Goal: Communication & Community: Answer question/provide support

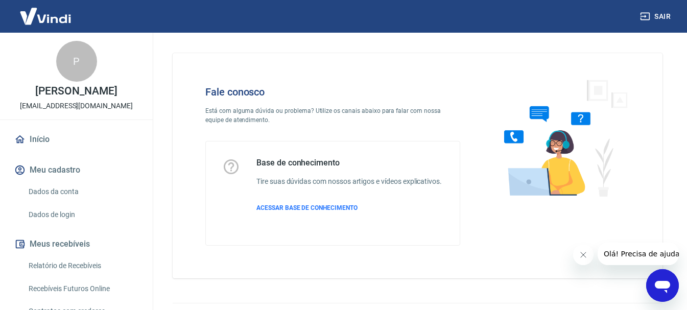
click at [665, 288] on icon "Abrir janela de mensagens" at bounding box center [661, 287] width 15 height 12
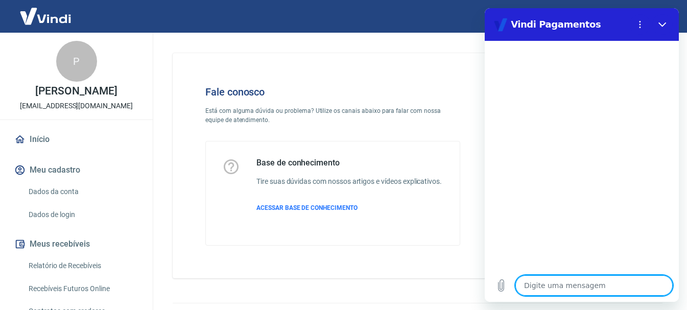
click at [566, 287] on textarea at bounding box center [593, 285] width 157 height 20
type textarea "A"
type textarea "x"
type textarea "A"
type textarea "x"
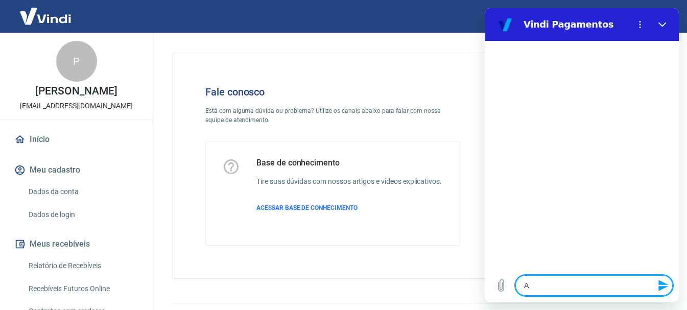
type textarea "A c"
type textarea "x"
type textarea "A cl"
type textarea "x"
type textarea "A cli"
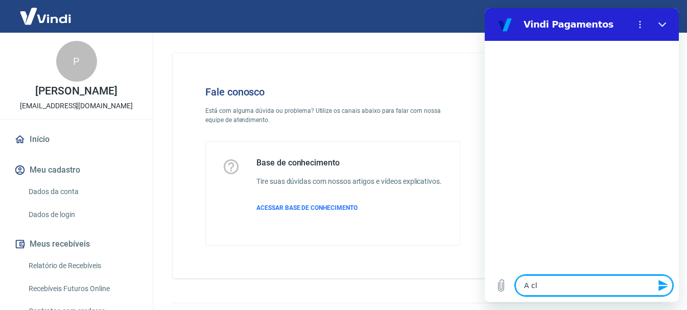
type textarea "x"
type textarea "A clie"
type textarea "x"
type textarea "A clien"
type textarea "x"
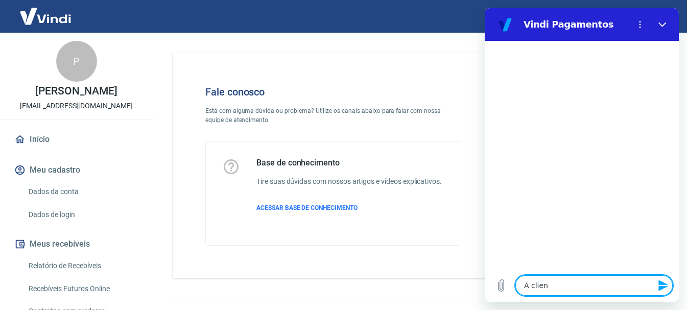
type textarea "A client"
type textarea "x"
type textarea "A cliente"
type textarea "x"
type textarea "A cliente"
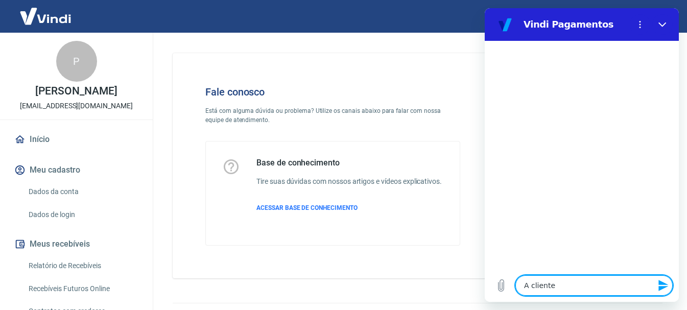
type textarea "x"
type textarea "A cliente d"
type textarea "x"
type textarea "A cliente di"
type textarea "x"
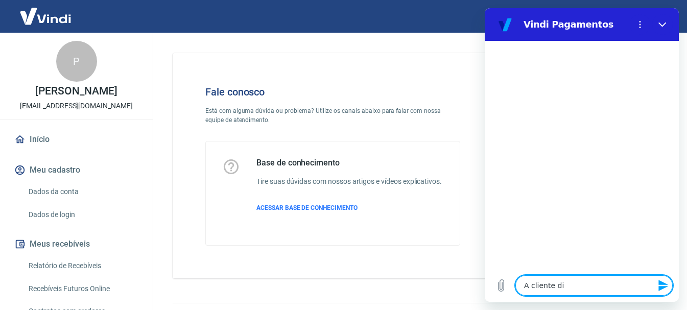
type textarea "A cliente dis"
type textarea "x"
type textarea "A cliente diss"
type textarea "x"
type textarea "A cliente disse"
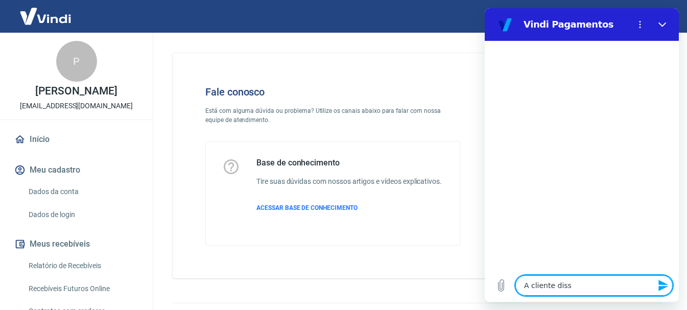
type textarea "x"
type textarea "A cliente disse"
type textarea "x"
type textarea "A cliente disse q"
type textarea "x"
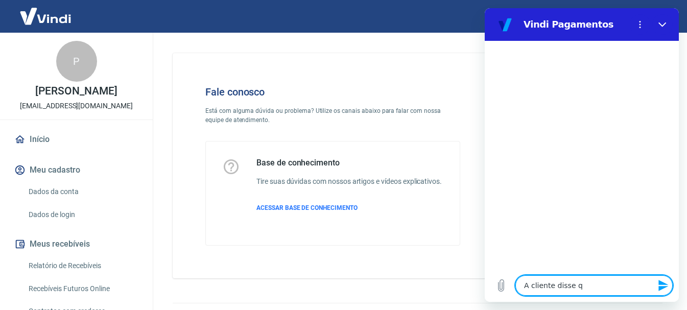
type textarea "A cliente disse qu"
type textarea "x"
type textarea "A cliente disse que"
type textarea "x"
type textarea "A cliente disse que"
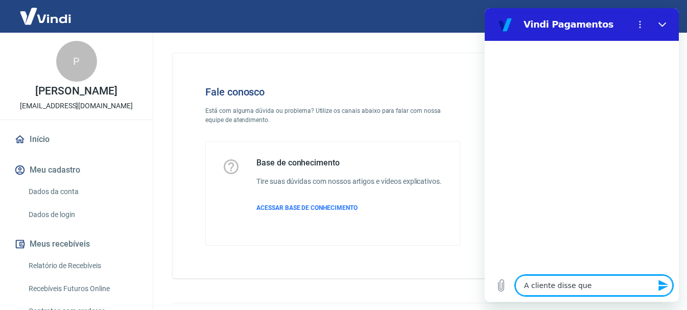
type textarea "x"
type textarea "A cliente disse que n"
type textarea "x"
type textarea "A cliente disse que nã"
type textarea "x"
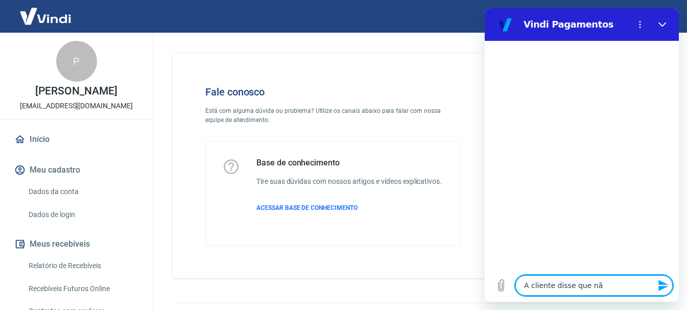
type textarea "A cliente disse que não"
type textarea "x"
type textarea "A cliente disse que não"
type textarea "x"
type textarea "A cliente disse que não c"
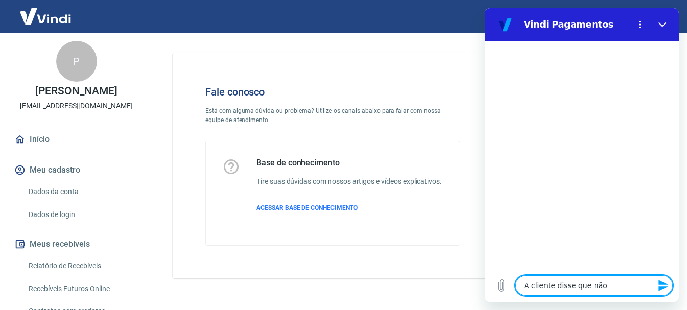
type textarea "x"
type textarea "A cliente disse que não co"
type textarea "x"
type textarea "A cliente disse que não con"
type textarea "x"
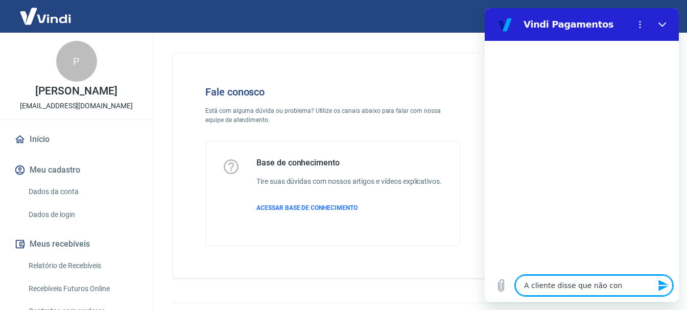
type textarea "A cliente disse que não cons"
type textarea "x"
type textarea "A cliente disse que não conse"
type textarea "x"
type textarea "A cliente disse que não conseg"
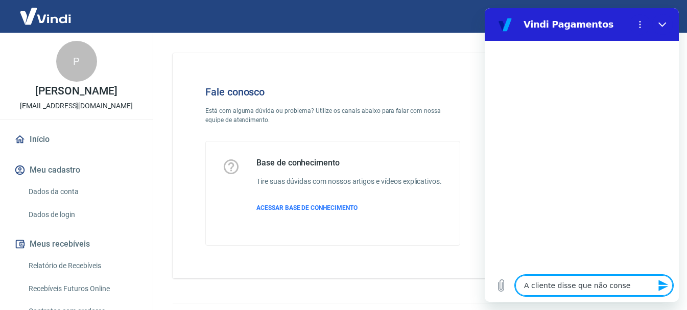
type textarea "x"
type textarea "A cliente disse que não consegu"
type textarea "x"
type textarea "A cliente disse que não consegui"
type textarea "x"
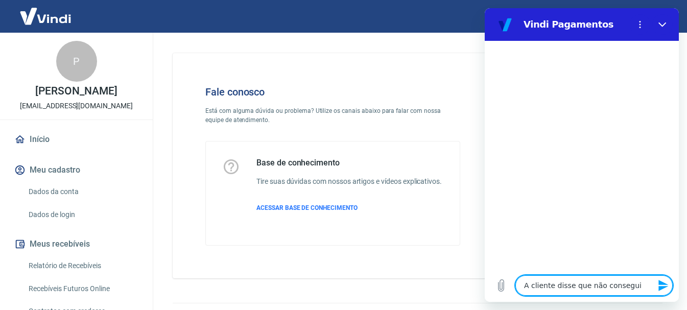
type textarea "A cliente disse que não conseguiu"
type textarea "x"
type textarea "A cliente disse que não conseguiu"
type textarea "x"
type textarea "A cliente disse que não conseguiu s"
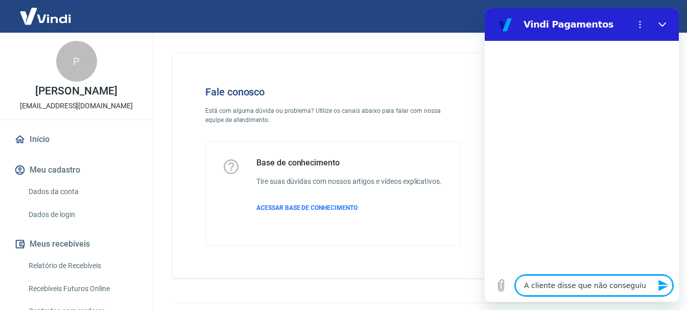
type textarea "x"
type textarea "A cliente disse que não conseguiu se"
type textarea "x"
type textarea "A cliente disse que não conseguiu seg"
type textarea "x"
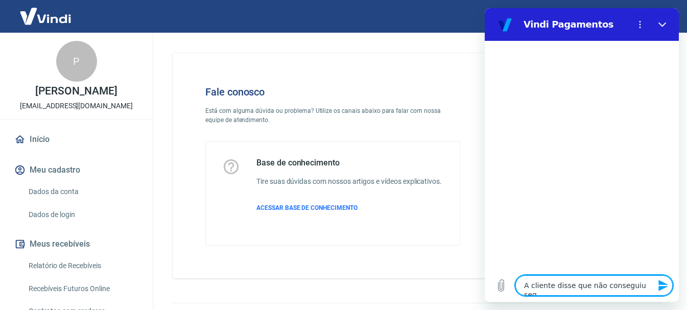
type textarea "A cliente disse que não conseguiu segu"
type textarea "x"
type textarea "A cliente disse que não conseguiu segui"
type textarea "x"
type textarea "A cliente disse que não conseguiu seguir"
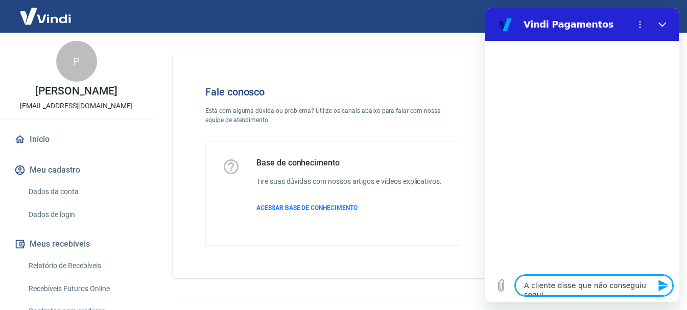
type textarea "x"
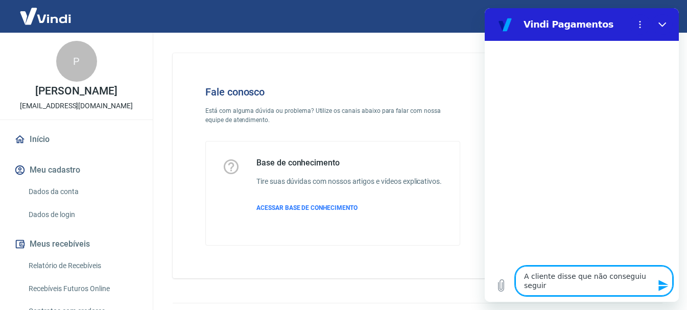
type textarea "A cliente disse que não conseguiu seguir"
type textarea "x"
type textarea "A cliente disse que não conseguiu seguir c"
type textarea "x"
type textarea "A cliente disse que não conseguiu seguir co"
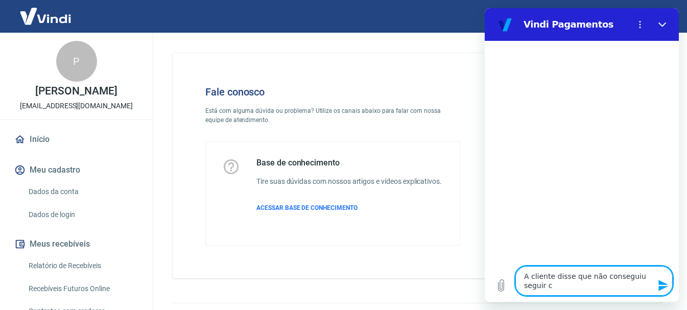
type textarea "x"
type textarea "A cliente disse que não conseguiu seguir com"
type textarea "x"
type textarea "A cliente disse que não conseguiu seguir com"
type textarea "x"
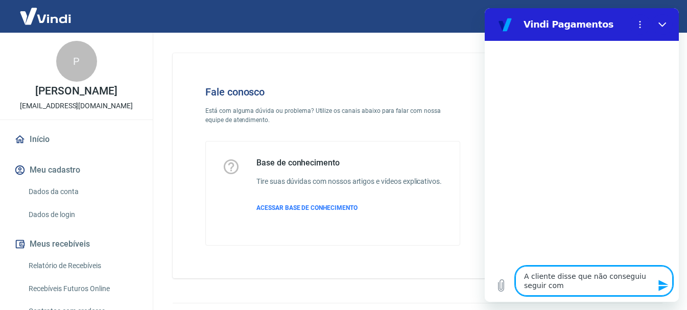
type textarea "A cliente disse que não conseguiu seguir com o"
type textarea "x"
type textarea "A cliente disse que não conseguiu seguir com o"
type textarea "x"
type textarea "A cliente disse que não conseguiu seguir com o p"
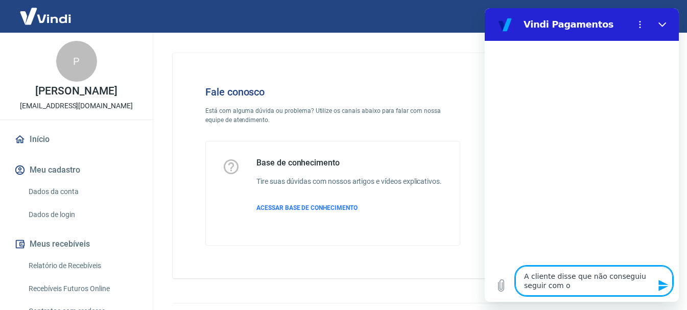
type textarea "x"
type textarea "A cliente disse que não conseguiu seguir com o pa"
type textarea "x"
type textarea "A cliente disse que não conseguiu seguir com o pag"
type textarea "x"
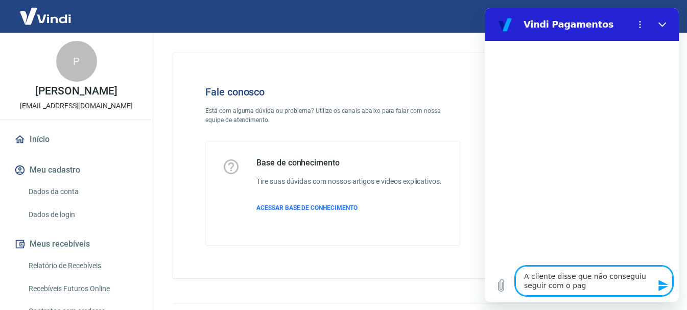
type textarea "A cliente disse que não conseguiu seguir com o paga"
type textarea "x"
type textarea "A cliente disse que não conseguiu seguir com o pagam"
type textarea "x"
type textarea "A cliente disse que não conseguiu seguir com o pagame"
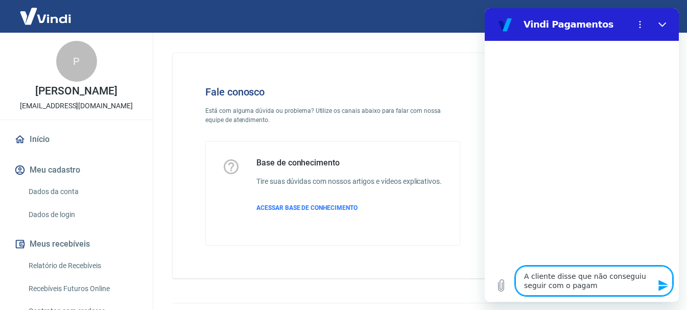
type textarea "x"
type textarea "A cliente disse que não conseguiu seguir com o pagamen"
type textarea "x"
type textarea "A cliente disse que não conseguiu seguir com o pagament"
type textarea "x"
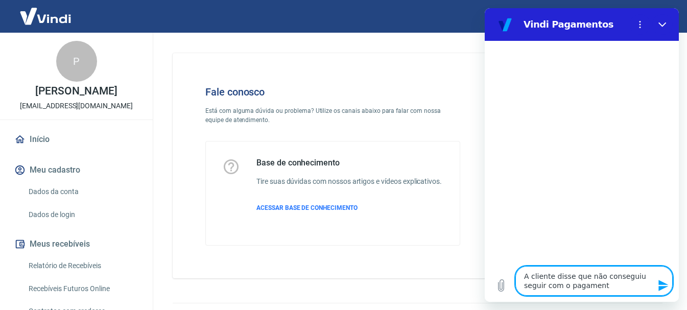
type textarea "A cliente disse que não conseguiu seguir com o pagamento"
type textarea "x"
type textarea "A cliente disse que não conseguiu seguir com o pagamento"
type textarea "x"
type textarea "A cliente disse que não conseguiu seguir com o pagamento s"
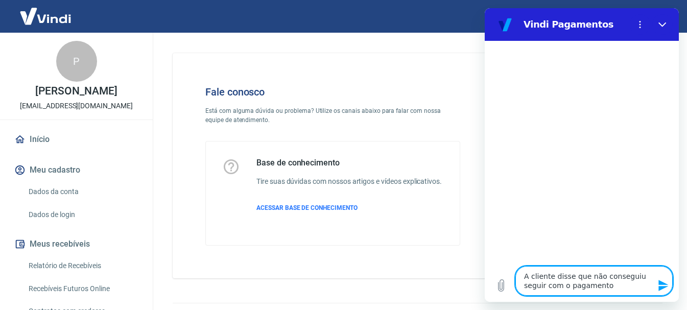
type textarea "x"
type textarea "A cliente disse que não conseguiu seguir com o pagamento se"
type textarea "x"
type textarea "A cliente disse que não conseguiu seguir com o pagamento sem"
type textarea "x"
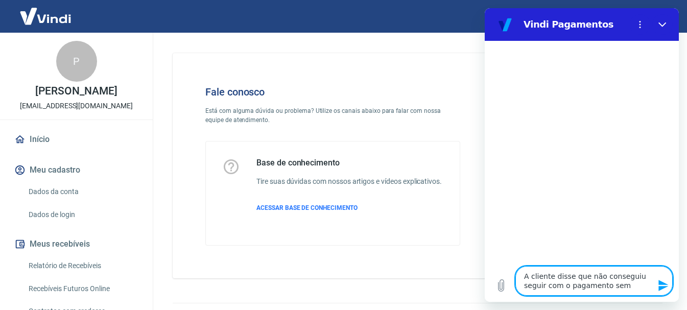
type textarea "A cliente disse que não conseguiu seguir com o pagamento sem"
type textarea "x"
type textarea "A cliente disse que não conseguiu seguir com o pagamento sem q"
type textarea "x"
type textarea "A cliente disse que não conseguiu seguir com o pagamento sem qu"
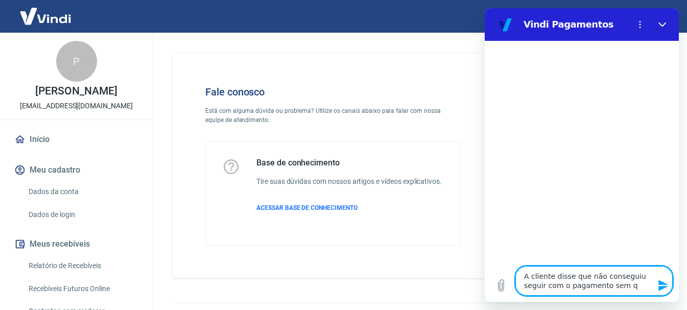
type textarea "x"
type textarea "A cliente disse que não conseguiu seguir com o pagamento sem que"
type textarea "x"
type textarea "A cliente disse que não conseguiu seguir com o pagamento sem que"
type textarea "x"
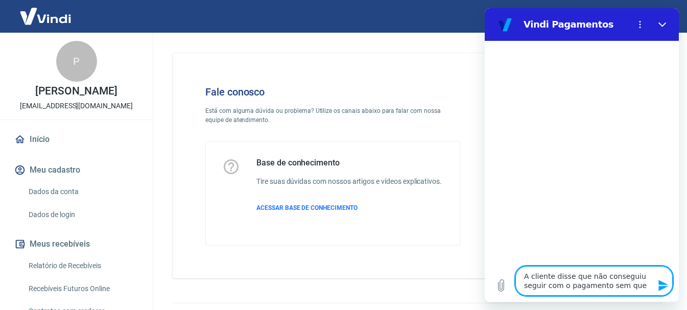
type textarea "A cliente disse que não conseguiu seguir com o pagamento sem que c"
type textarea "x"
type textarea "A cliente disse que não conseguiu seguir com o pagamento sem que co"
type textarea "x"
type textarea "A cliente disse que não conseguiu seguir com o pagamento sem que col"
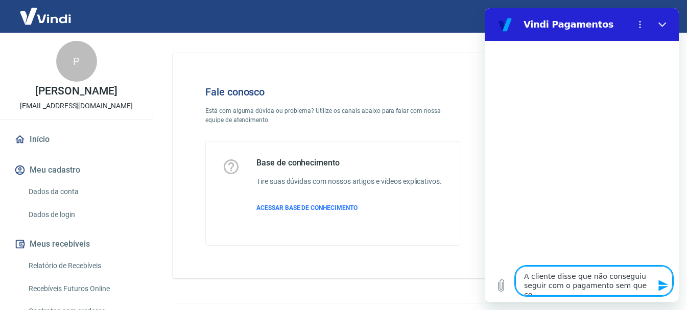
type textarea "x"
type textarea "A cliente disse que não conseguiu seguir com o pagamento sem que colo"
type textarea "x"
type textarea "A cliente disse que não conseguiu seguir com o pagamento sem que coloc"
type textarea "x"
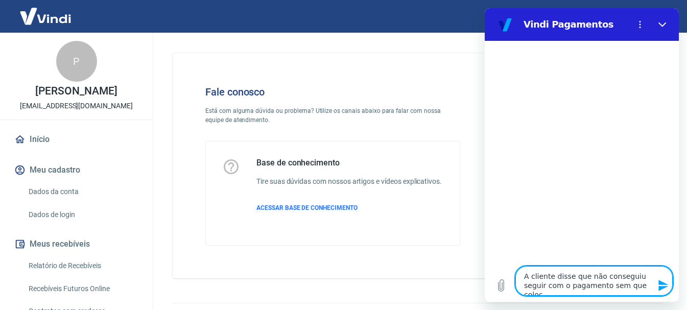
type textarea "A cliente disse que não conseguiu seguir com o pagamento sem que coloca"
type textarea "x"
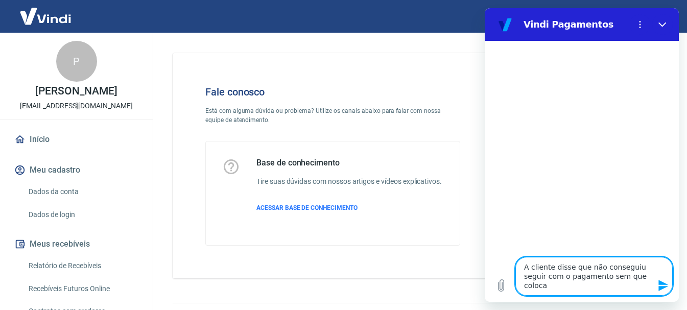
type textarea "A cliente disse que não conseguiu seguir com o pagamento sem que colocas"
type textarea "x"
type textarea "A cliente disse que não conseguiu seguir com o pagamento sem que colocass"
type textarea "x"
type textarea "A cliente disse que não conseguiu seguir com o pagamento sem que colocasse"
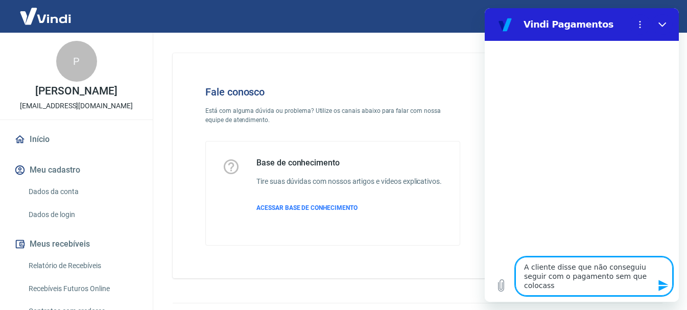
type textarea "x"
type textarea "A cliente disse que não conseguiu seguir com o pagamento sem que colocasse"
type textarea "x"
type textarea "A cliente disse que não conseguiu seguir com o pagamento sem que colocasse o"
type textarea "x"
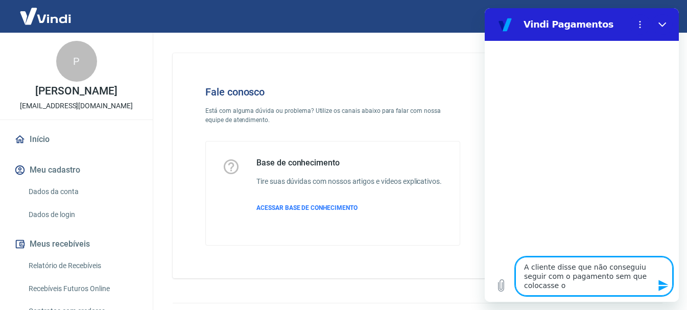
type textarea "A cliente disse que não conseguiu seguir com o pagamento sem que colocasse o"
type textarea "x"
type textarea "A cliente disse que não conseguiu seguir com o pagamento sem que colocasse o C"
type textarea "x"
type textarea "A cliente disse que não conseguiu seguir com o pagamento sem que colocasse o CP"
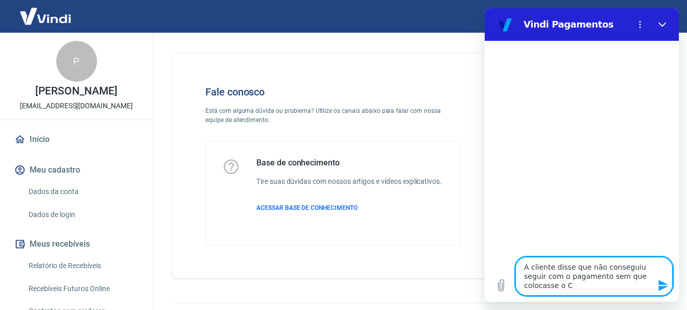
type textarea "x"
type textarea "A cliente disse que não conseguiu seguir com o pagamento sem que colocasse o CPF"
type textarea "x"
type textarea "A cliente disse que não conseguiu seguir com o pagamento sem que colocasse o CPF"
type textarea "x"
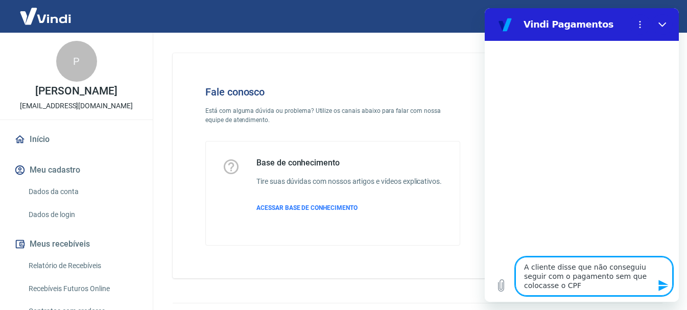
type textarea "A cliente disse que não conseguiu seguir com o pagamento sem que colocasse o CP…"
type textarea "x"
type textarea "A cliente disse que não conseguiu seguir com o pagamento sem que colocasse o CP…"
type textarea "x"
type textarea "A cliente disse que não conseguiu seguir com o pagamento sem que colocasse o CP…"
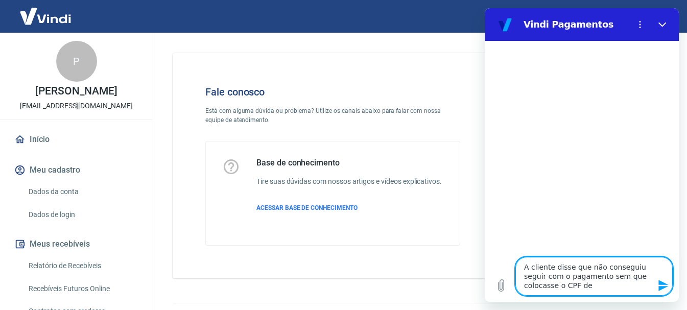
type textarea "x"
type textarea "A cliente disse que não conseguiu seguir com o pagamento sem que colocasse o CP…"
type textarea "x"
type textarea "A cliente disse que não conseguiu seguir com o pagamento sem que colocasse o CP…"
type textarea "x"
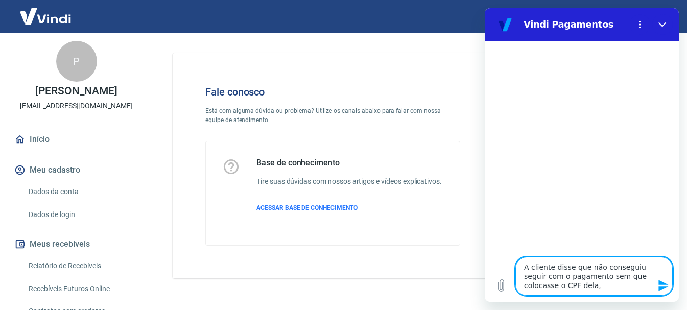
type textarea "A cliente disse que não conseguiu seguir com o pagamento sem que colocasse o CP…"
type textarea "x"
type textarea "A cliente disse que não conseguiu seguir com o pagamento sem que colocasse o CP…"
type textarea "x"
type textarea "A cliente disse que não conseguiu seguir com o pagamento sem que colocasse o CP…"
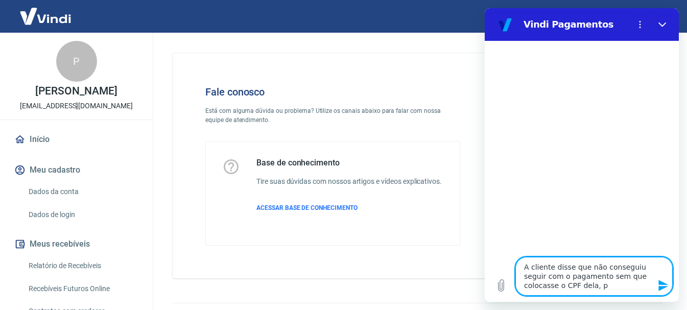
type textarea "x"
type textarea "A cliente disse que não conseguiu seguir com o pagamento sem que colocasse o CP…"
type textarea "x"
type textarea "A cliente disse que não conseguiu seguir com o pagamento sem que colocasse o CP…"
type textarea "x"
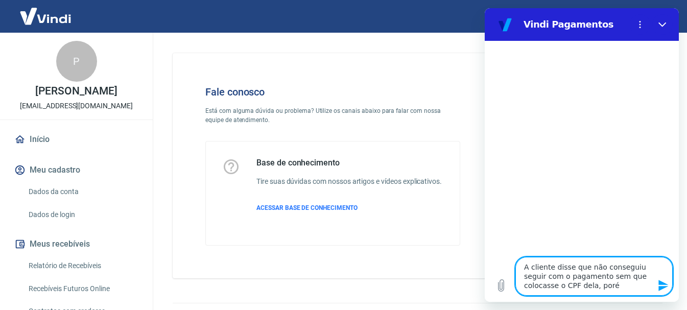
type textarea "A cliente disse que não conseguiu seguir com o pagamento sem que colocasse o CP…"
type textarea "x"
type textarea "A cliente disse que não conseguiu seguir com o pagamento sem que colocasse o CP…"
type textarea "x"
type textarea "A cliente disse que não conseguiu seguir com o pagamento sem que colocasse o CP…"
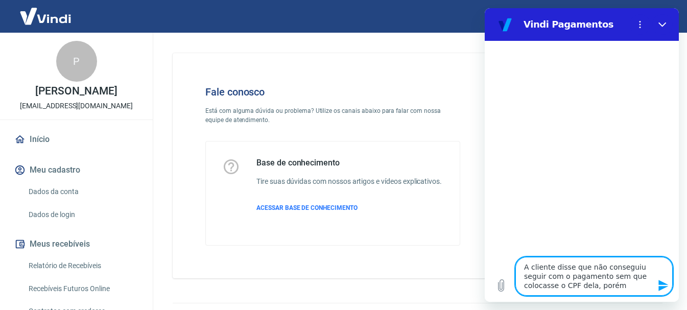
type textarea "x"
type textarea "A cliente disse que não conseguiu seguir com o pagamento sem que colocasse o CP…"
type textarea "x"
type textarea "A cliente disse que não conseguiu seguir com o pagamento sem que colocasse o CP…"
type textarea "x"
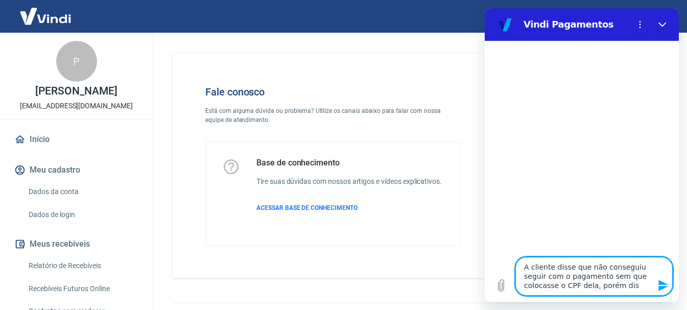
type textarea "A cliente disse que não conseguiu seguir com o pagamento sem que colocasse o CP…"
type textarea "x"
type textarea "A cliente disse que não conseguiu seguir com o pagamento sem que colocasse o CP…"
type textarea "x"
type textarea "A cliente disse que não conseguiu seguir com o pagamento sem que colocasse o CP…"
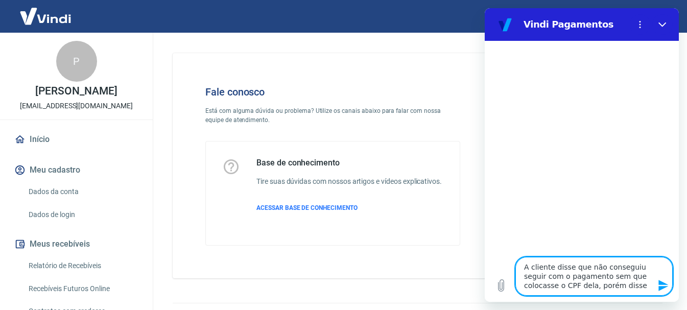
type textarea "x"
type textarea "A cliente disse que não conseguiu seguir com o pagamento sem que colocasse o CP…"
type textarea "x"
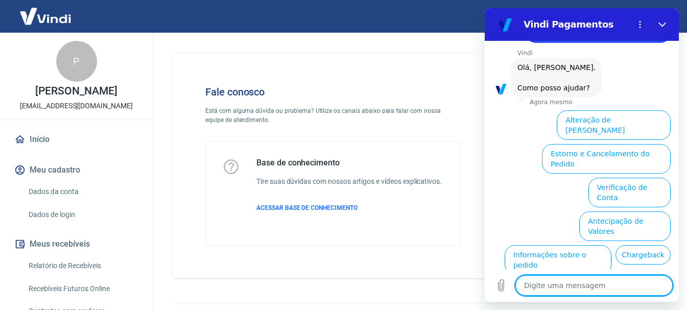
scroll to position [149, 0]
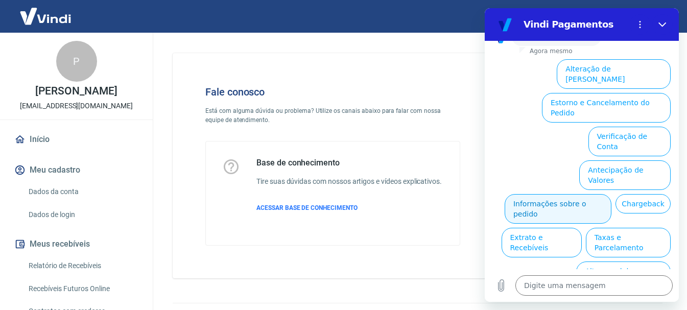
click at [600, 194] on button "Informações sobre o pedido" at bounding box center [557, 209] width 107 height 30
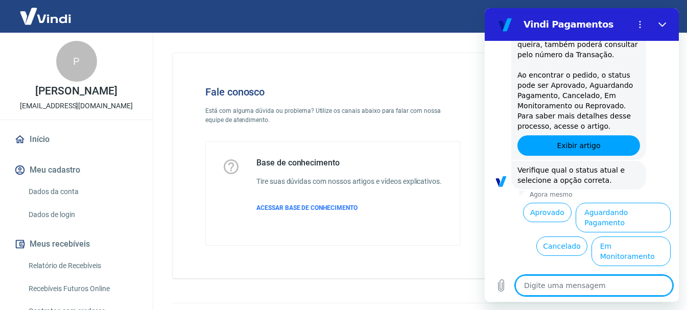
scroll to position [325, 0]
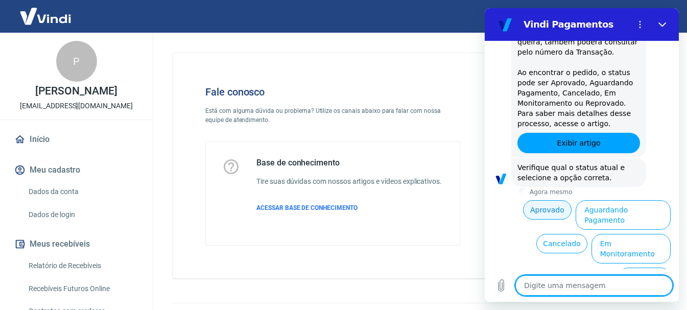
click at [534, 214] on button "Aprovado" at bounding box center [547, 209] width 49 height 19
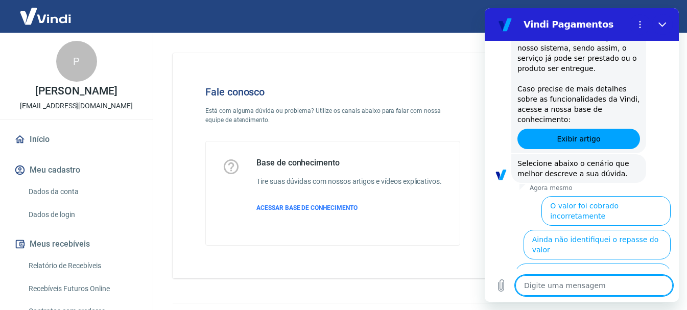
scroll to position [634, 0]
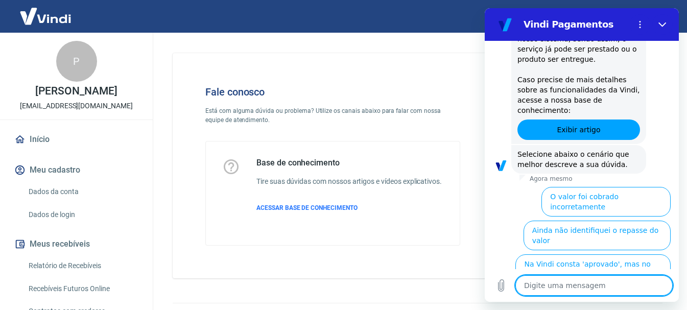
click at [560, 283] on textarea at bounding box center [593, 285] width 157 height 20
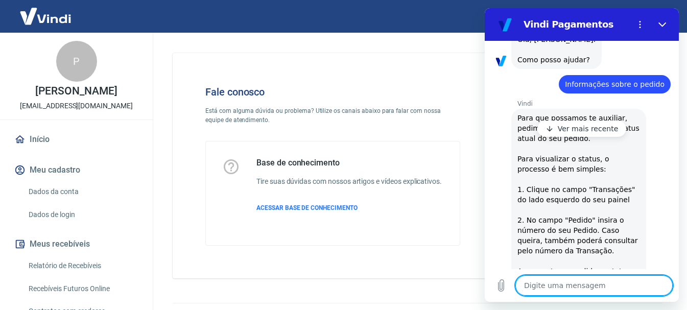
scroll to position [0, 0]
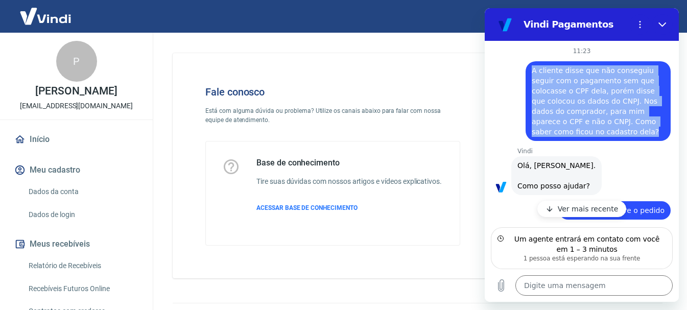
drag, startPoint x: 532, startPoint y: 70, endPoint x: 609, endPoint y: 135, distance: 100.0
click at [609, 135] on div "diz: A cliente disse que não conseguiu seguir com o pagamento sem que colocasse…" at bounding box center [597, 101] width 145 height 80
copy span "A cliente disse que não conseguiu seguir com o pagamento sem que colocasse o CP…"
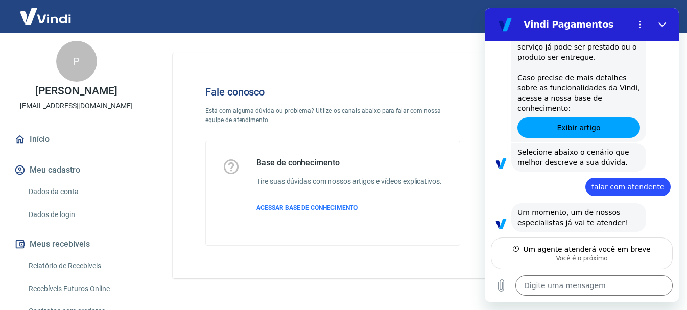
scroll to position [626, 0]
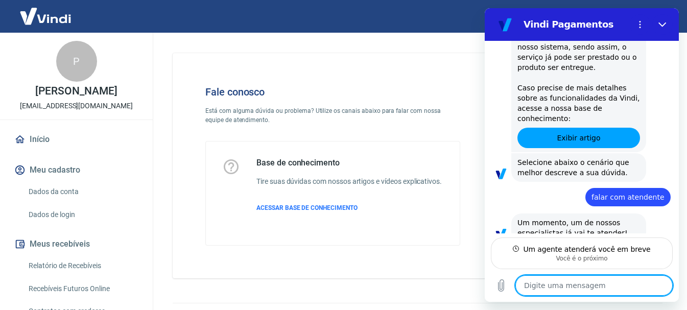
click at [588, 282] on textarea at bounding box center [593, 285] width 157 height 20
paste textarea "A cliente disse que não conseguiu seguir com o pagamento sem que colocasse o CP…"
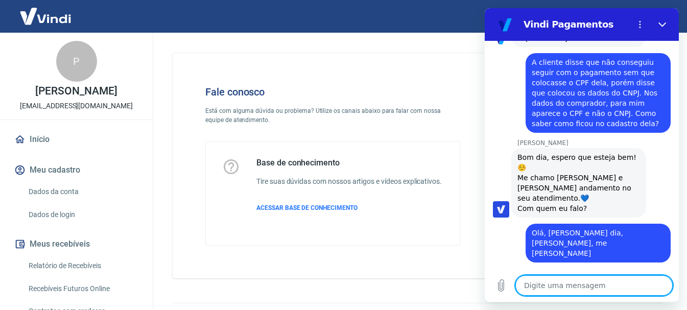
scroll to position [797, 0]
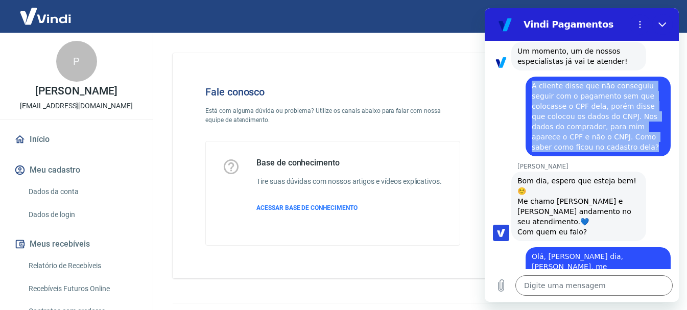
drag, startPoint x: 532, startPoint y: 65, endPoint x: 630, endPoint y: 131, distance: 118.1
click at [630, 131] on div "diz: A cliente disse que não conseguiu seguir com o pagamento sem que colocasse…" at bounding box center [597, 117] width 145 height 80
copy span "A cliente disse que não conseguiu seguir com o pagamento sem que colocasse o CP…"
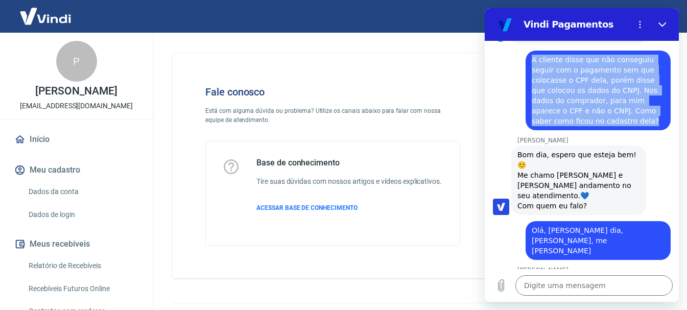
scroll to position [848, 0]
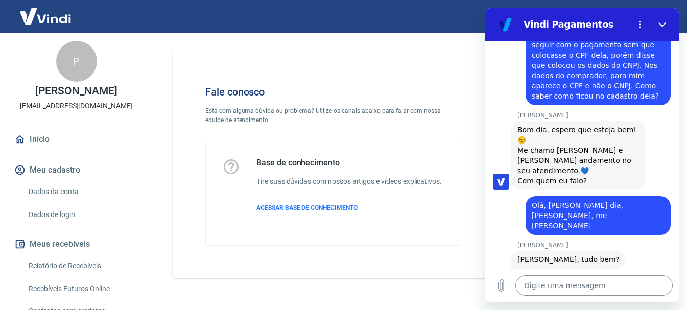
click at [563, 289] on textarea at bounding box center [593, 285] width 157 height 20
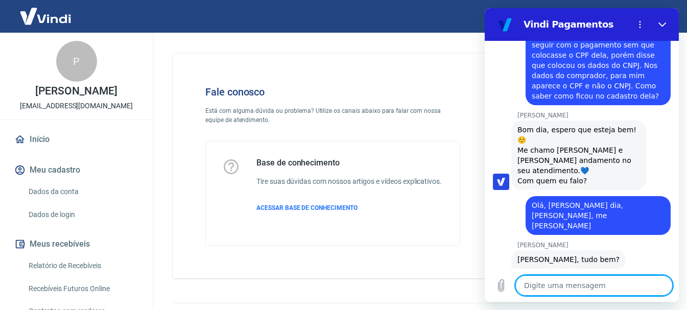
paste textarea "A cliente disse que não conseguiu seguir com o pagamento sem que colocasse o CP…"
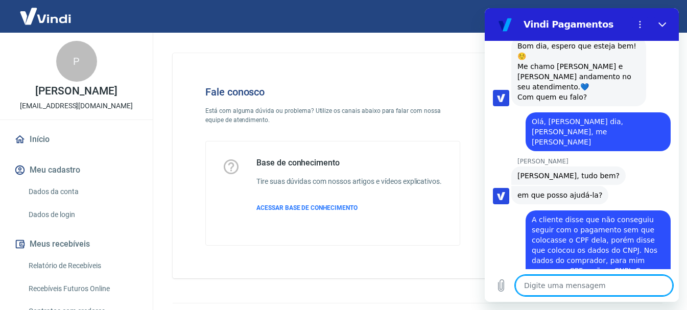
scroll to position [934, 0]
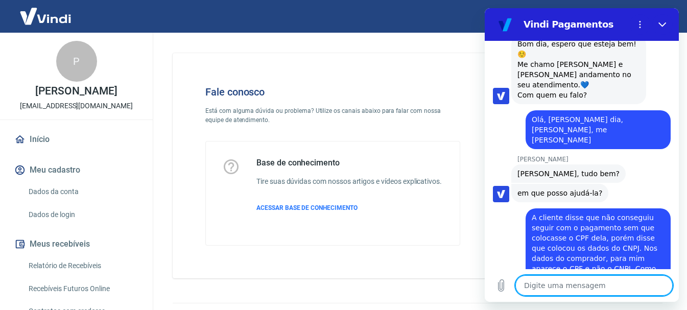
click at [45, 151] on link "Início" at bounding box center [76, 139] width 128 height 22
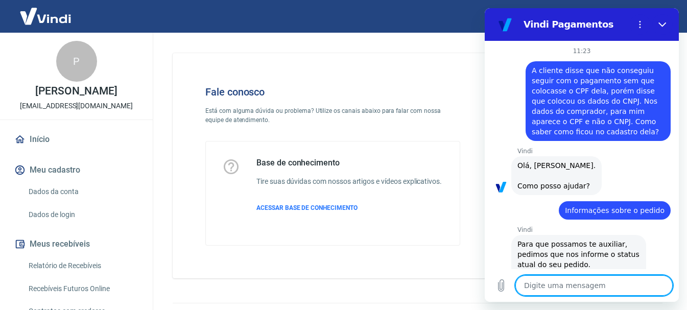
scroll to position [934, 0]
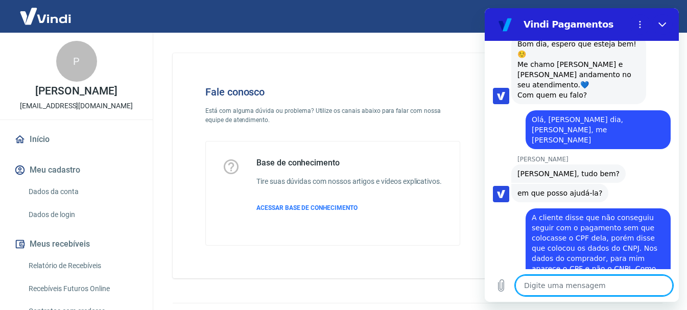
click at [557, 286] on textarea at bounding box center [593, 285] width 157 height 20
type textarea "t"
type textarea "x"
type textarea "tr"
type textarea "x"
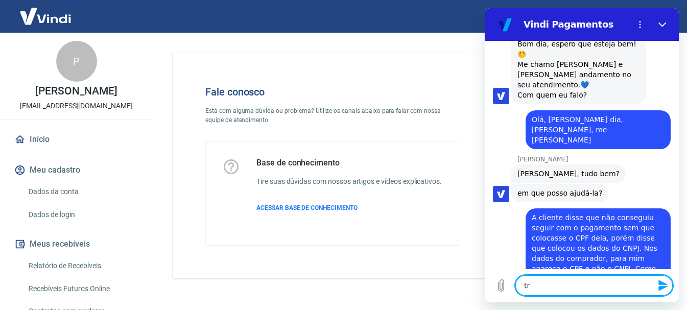
type textarea "tra"
type textarea "x"
type textarea "tran"
type textarea "x"
type textarea "trans"
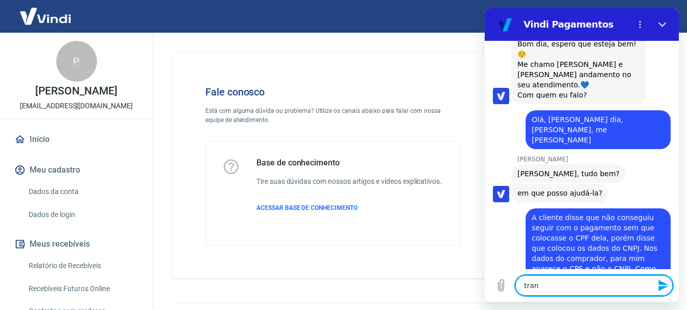
type textarea "x"
type textarea "transa"
type textarea "x"
type textarea "transaç"
type textarea "x"
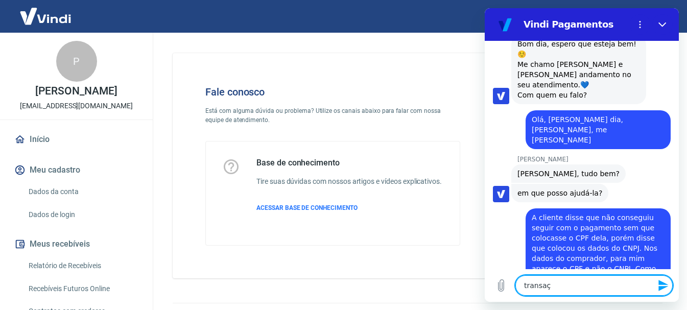
type textarea "transaçã"
type textarea "x"
type textarea "transação"
type textarea "x"
type textarea "transação"
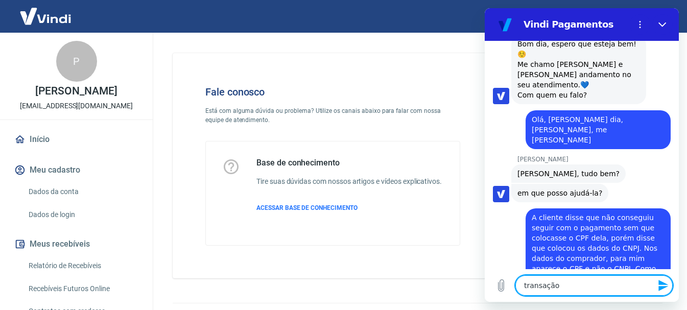
type textarea "x"
paste textarea "224606421"
type textarea "transação 224606421"
type textarea "x"
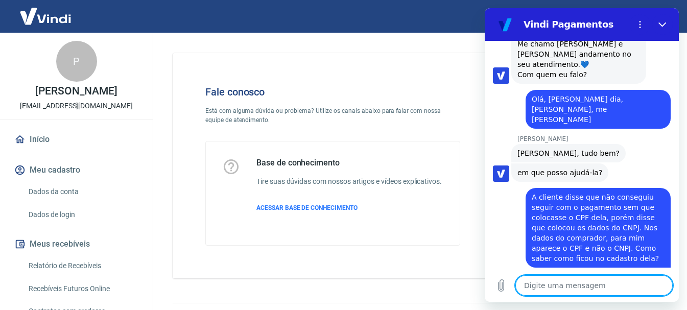
type textarea "x"
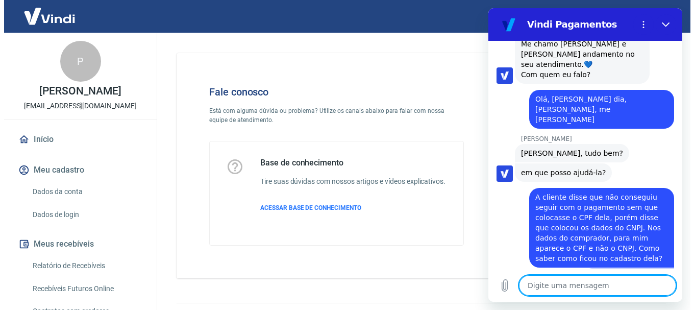
scroll to position [954, 0]
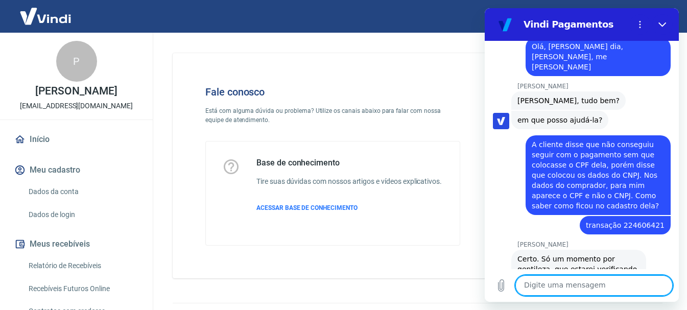
scroll to position [1008, 0]
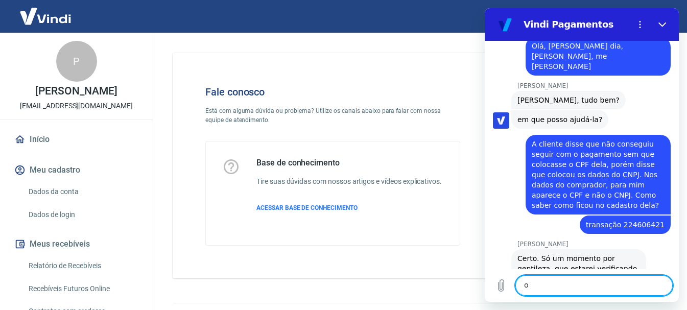
type textarea "ok"
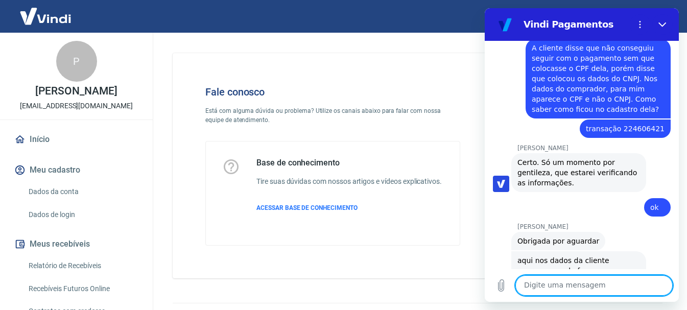
scroll to position [1125, 0]
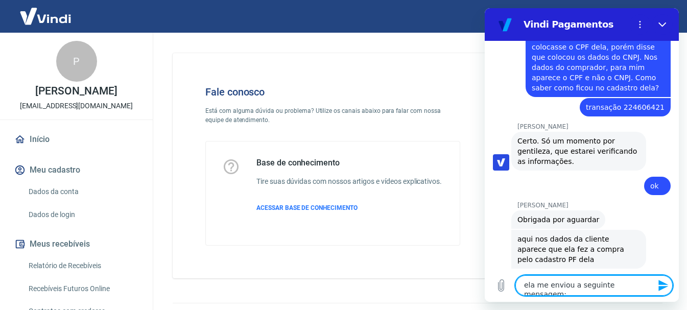
paste textarea "Eu coloquei no cnpj"
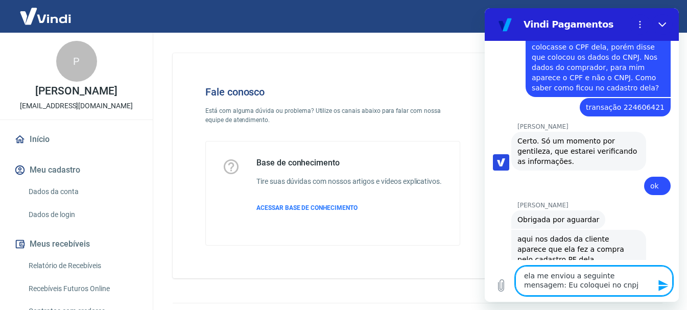
click at [644, 275] on textarea "ela me enviou a seguinte mensagem: Eu coloquei no cnpj" at bounding box center [593, 281] width 157 height 30
click at [593, 285] on textarea "ela me enviou a seguinte mensagem: "Eu coloquei no cnpj" at bounding box center [593, 281] width 157 height 30
paste textarea "Preenchi logo abaixo"
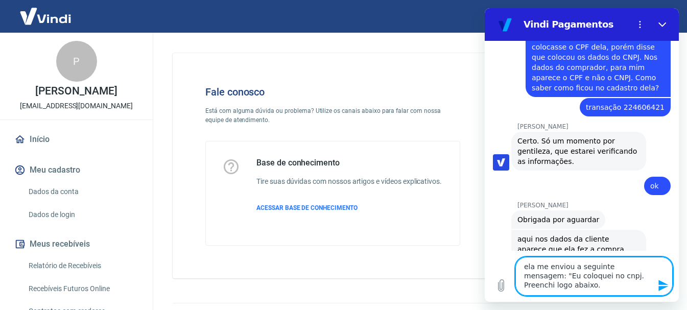
paste textarea "Não pode ficar no meu nome"
paste textarea "Inclusive os dados do cartão coloquei cnpj"
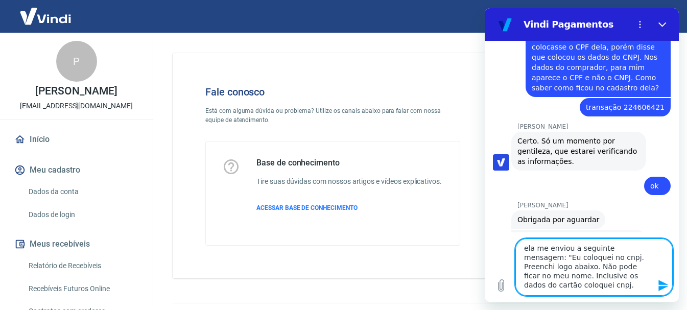
paste textarea "Ele não deixou seguir sem eu colocar meu e-mail e CPF e aí cliquei em pessoa ju…"
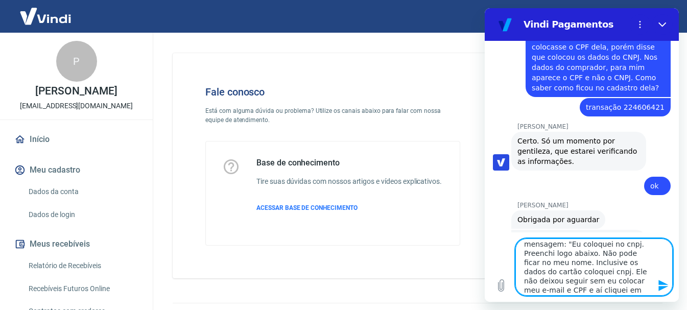
type textarea "ela me enviou a seguinte mensagem: "Eu coloquei no cnpj. Preenchi logo abaixo. …"
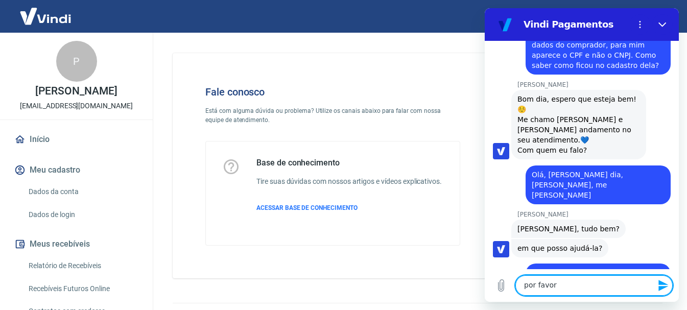
scroll to position [853, 0]
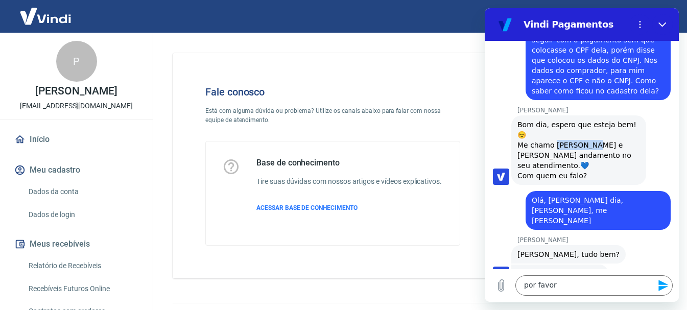
drag, startPoint x: 553, startPoint y: 124, endPoint x: 583, endPoint y: 126, distance: 30.2
click at [583, 126] on div "Bom dia, espero que esteja bem!☺️ Me chamo [PERSON_NAME] e [PERSON_NAME] andame…" at bounding box center [578, 149] width 123 height 61
copy div "[PERSON_NAME]"
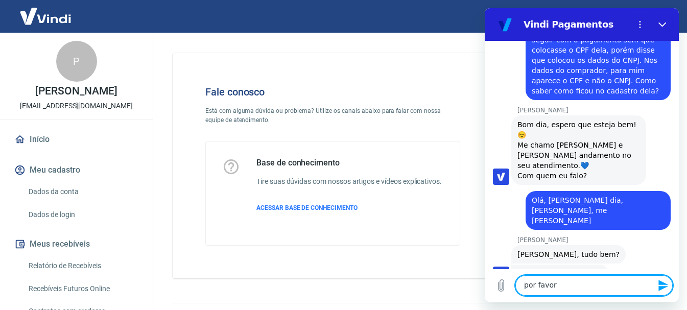
click at [567, 286] on textarea "por favor" at bounding box center [593, 285] width 157 height 20
paste textarea "[PERSON_NAME]"
type textarea "por favor, [PERSON_NAME] ,me ajuda com isso"
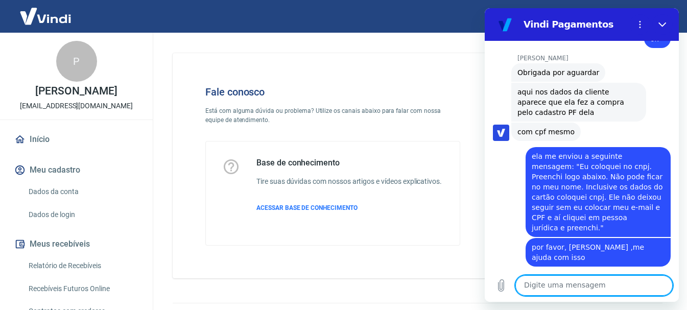
scroll to position [1274, 0]
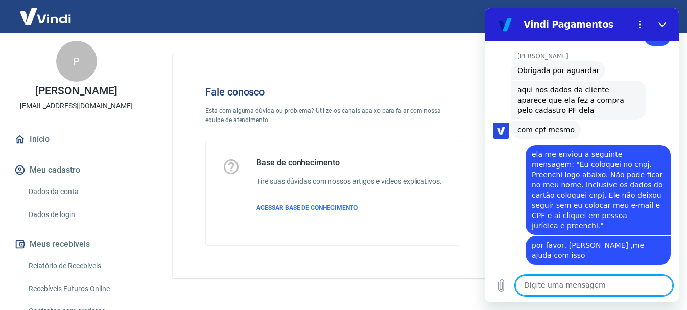
click at [543, 285] on textarea at bounding box center [593, 285] width 157 height 20
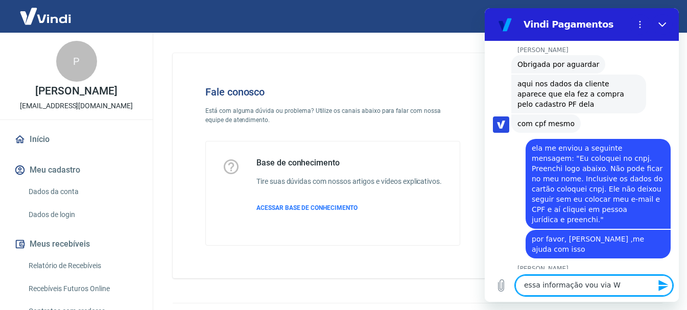
scroll to position [1279, 0]
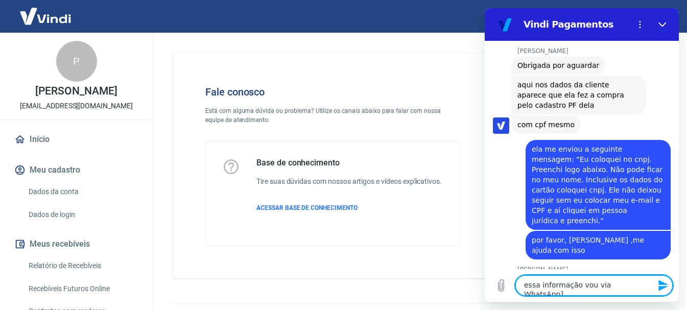
type textarea "essa informação vou via WhatsApp"
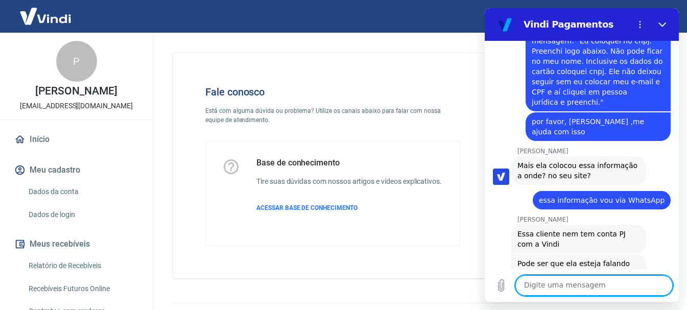
scroll to position [1397, 0]
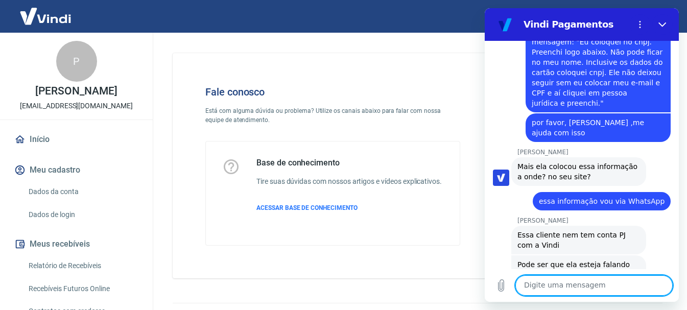
click at [568, 286] on textarea at bounding box center [593, 285] width 157 height 20
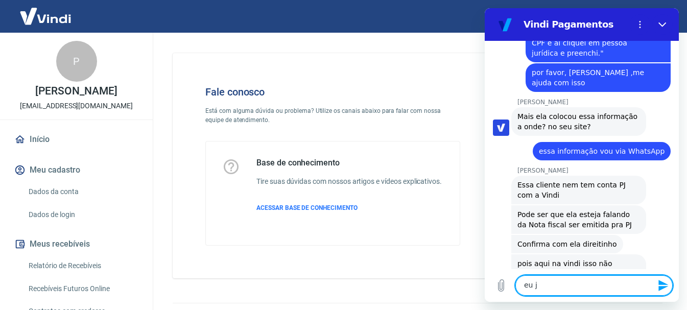
scroll to position [1446, 0]
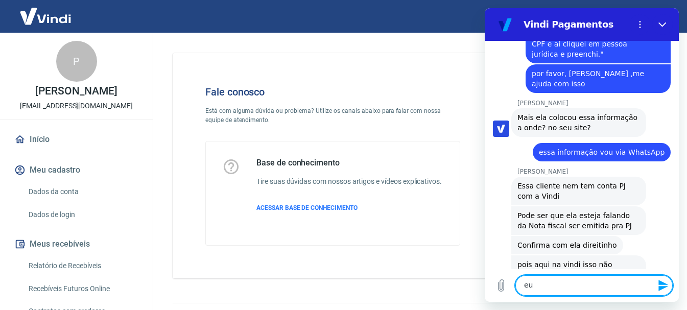
type textarea "e"
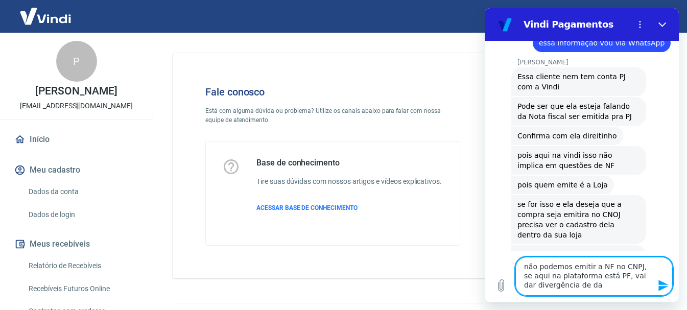
scroll to position [1554, 0]
type textarea "não podemos emitir a NF no CNPJ, se aqui na plataforma está PF, vai dar divergê…"
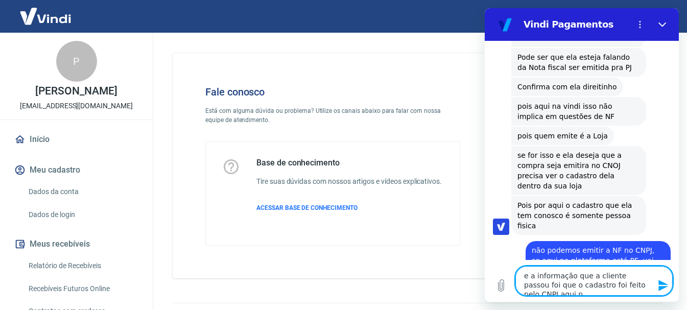
scroll to position [1605, 0]
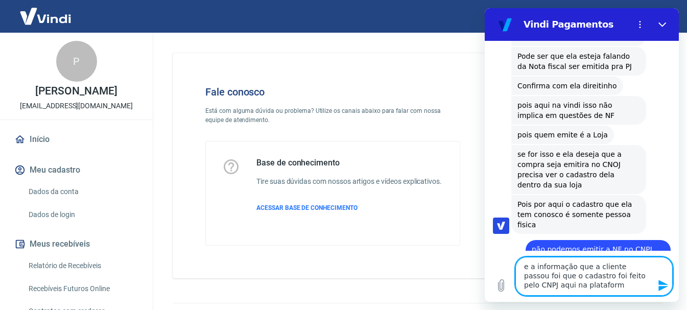
type textarea "e a informação que a cliente passou foi que o cadastro foi feito pelo CNPJ aqui…"
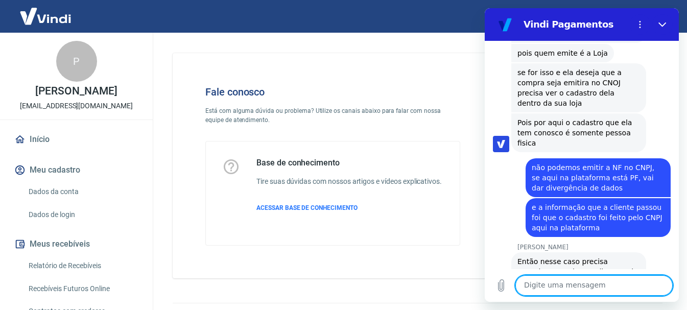
scroll to position [1689, 0]
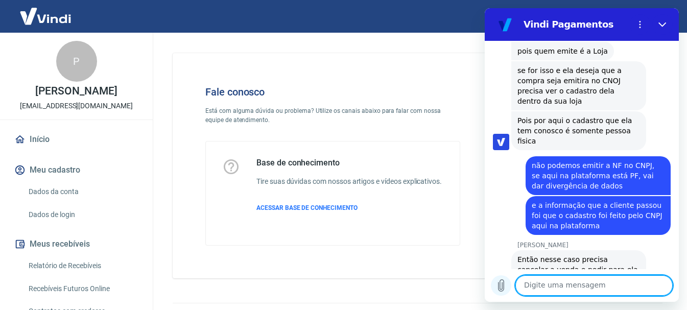
paste textarea "CNPJ 20.432.072/0001-15"
type textarea "CNPJ 20.432.072/0001-15"
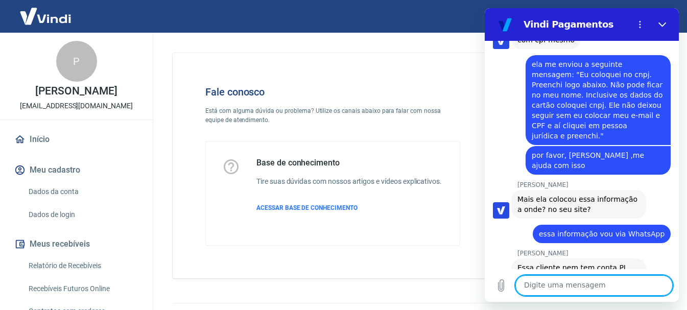
scroll to position [1313, 0]
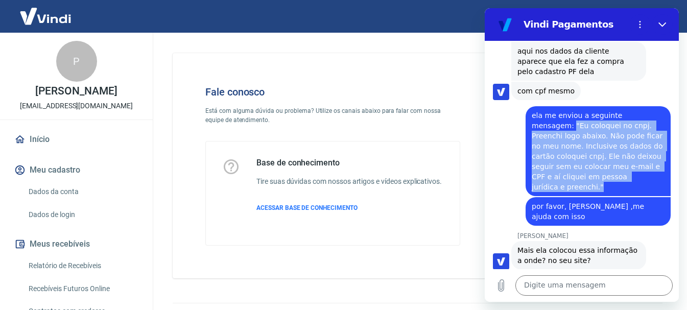
drag, startPoint x: 531, startPoint y: 94, endPoint x: 654, endPoint y: 146, distance: 134.3
click at [654, 146] on div "diz: ela me enviou a seguinte mensagem: "Eu coloquei no cnpj. Preenchi logo aba…" at bounding box center [597, 151] width 145 height 90
copy span ""Eu coloquei no cnpj. Preenchi logo abaixo. Não pode ficar no meu nome. Inclusi…"
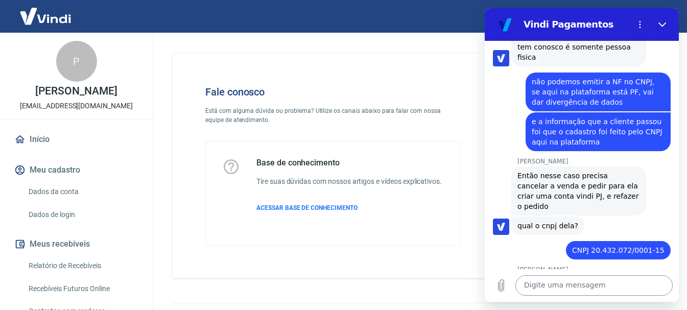
click at [563, 285] on textarea at bounding box center [593, 285] width 157 height 20
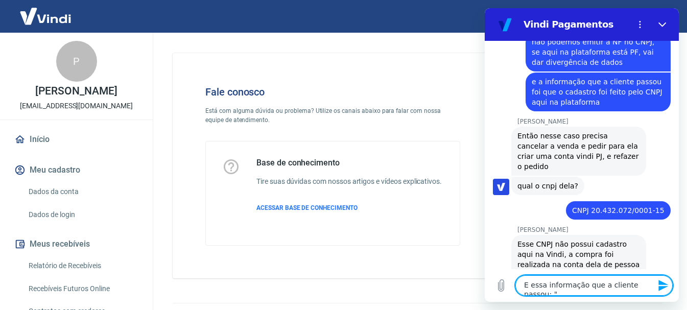
scroll to position [1813, 0]
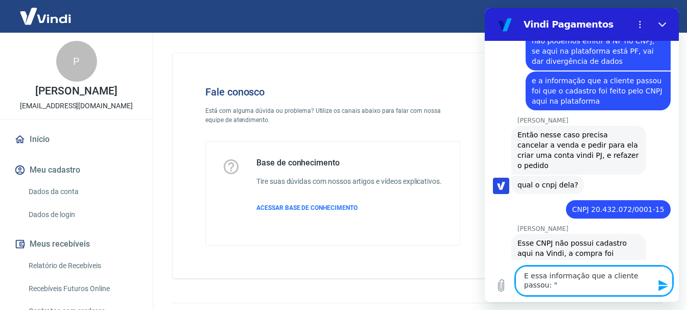
paste textarea ""Eu coloquei no cnpj. Preenchi logo abaixo. Não pode ficar no meu nome. Inclusi…"
type textarea "E essa informação que a cliente passou: ""Eu coloquei no cnpj. Preenchi logo ab…"
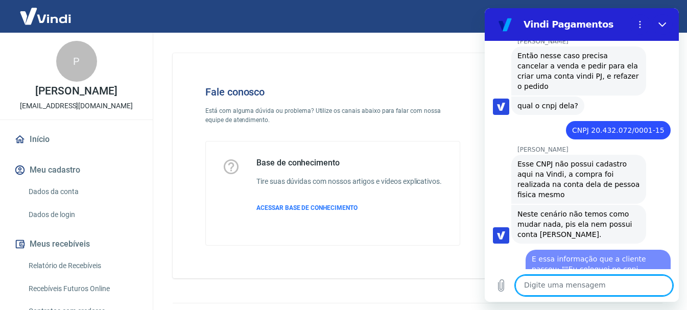
scroll to position [1912, 0]
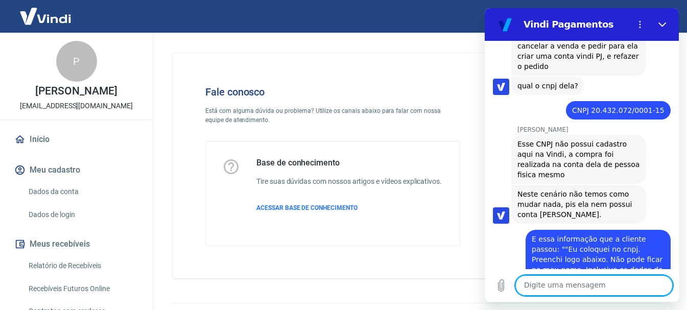
type textarea "?"
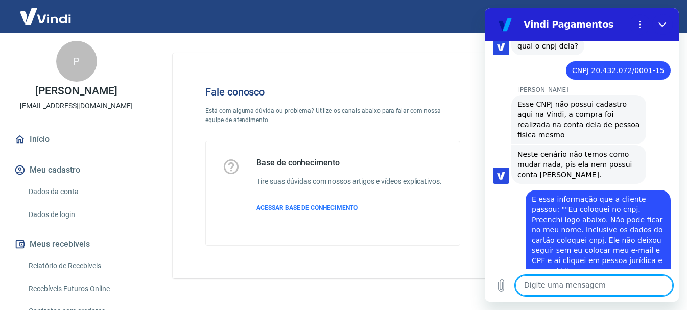
scroll to position [1951, 0]
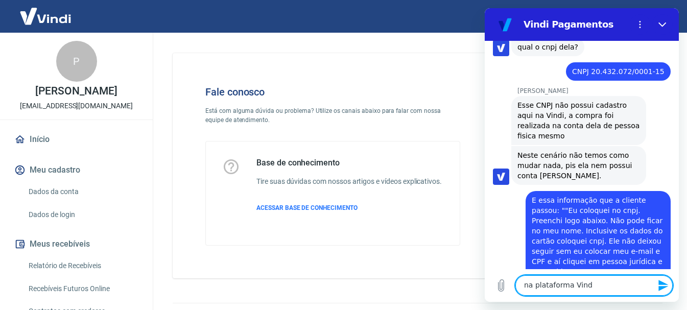
type textarea "na plataforma Vindi"
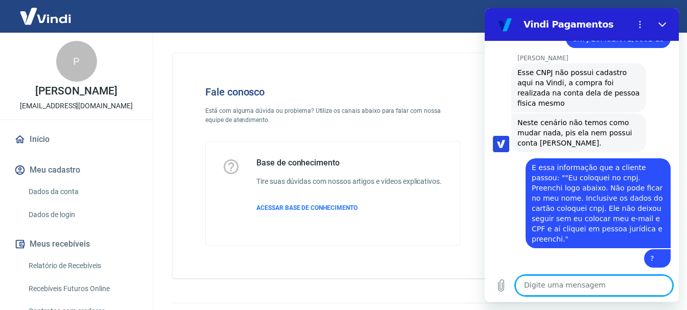
scroll to position [1990, 0]
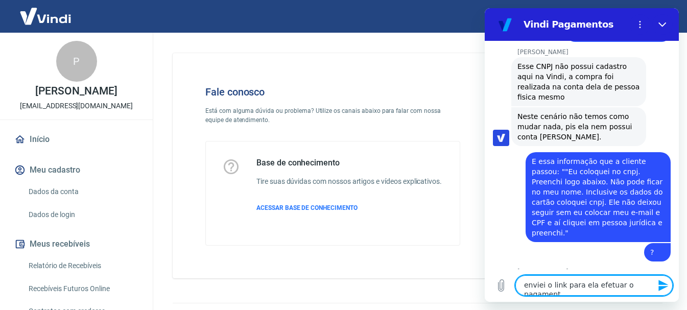
type textarea "enviei o link para ela efetuar o pagamento"
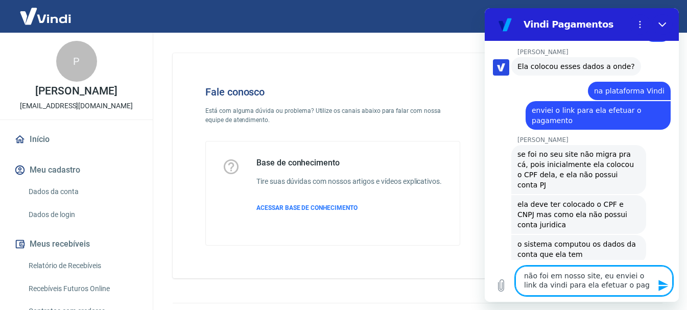
scroll to position [2211, 0]
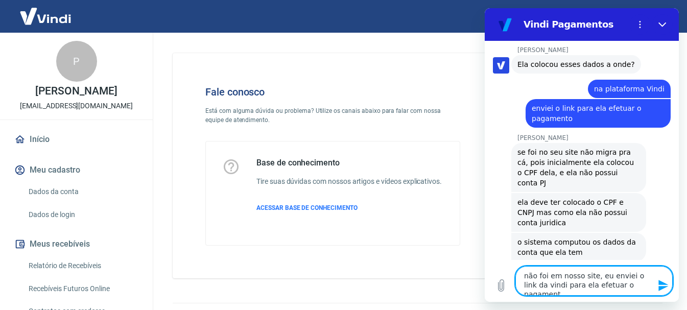
type textarea "não foi em nosso site, eu enviei o link da vindi para ela efetuar o pagamento"
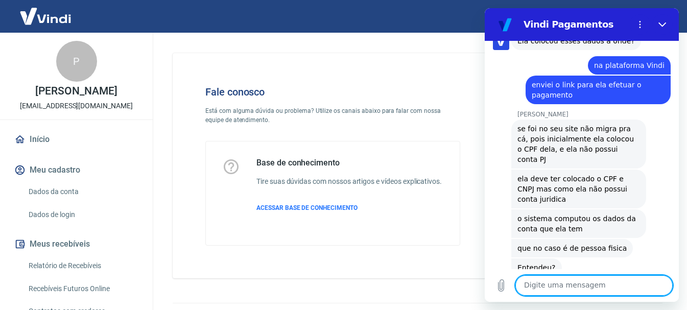
scroll to position [2237, 0]
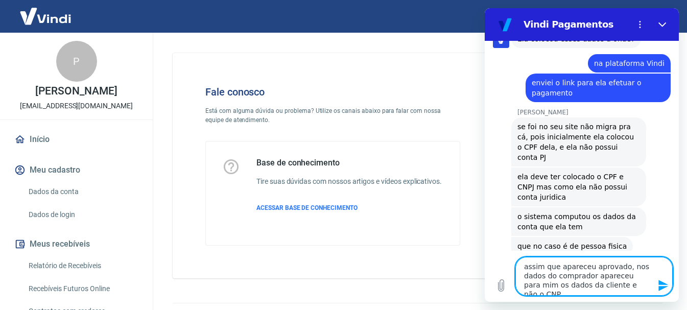
type textarea "assim que apareceu aprovado, nos dados do comprador apareceu para mim os dados …"
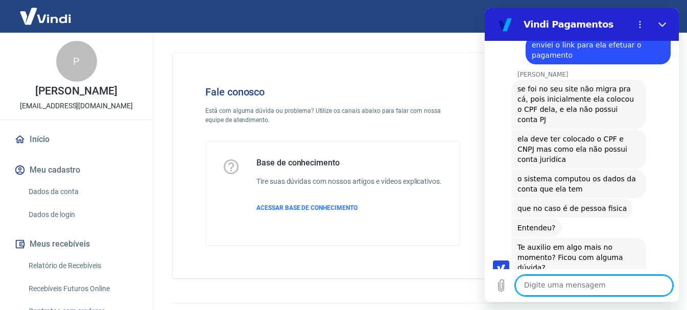
scroll to position [2277, 0]
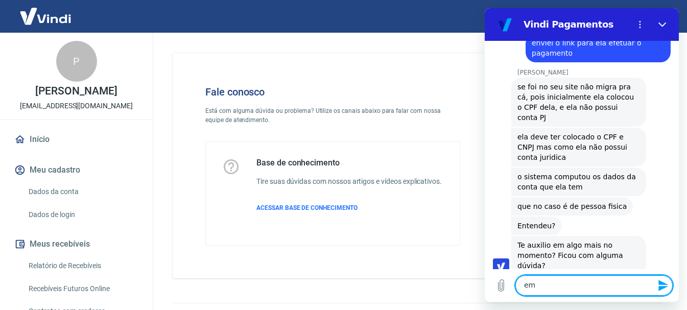
type textarea "e"
type textarea "a"
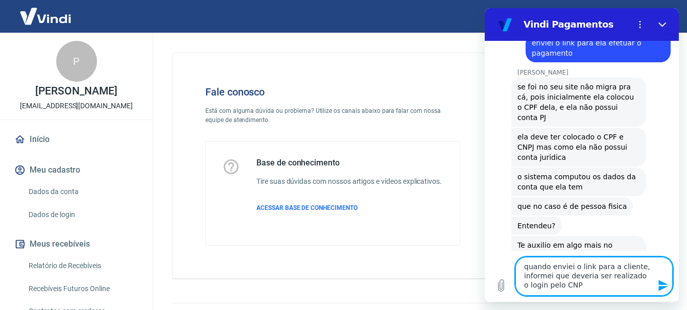
type textarea "quando enviei o link para a cliente, informei que deveria ser realizado o login…"
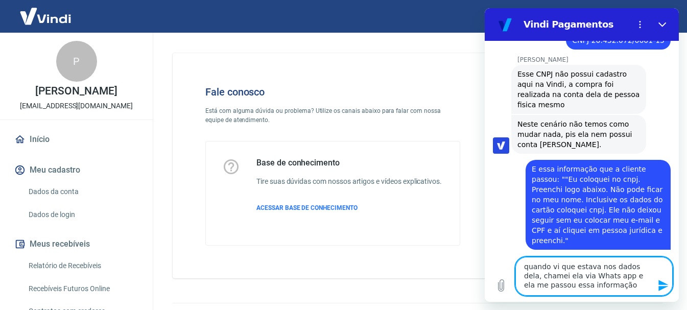
scroll to position [1975, 0]
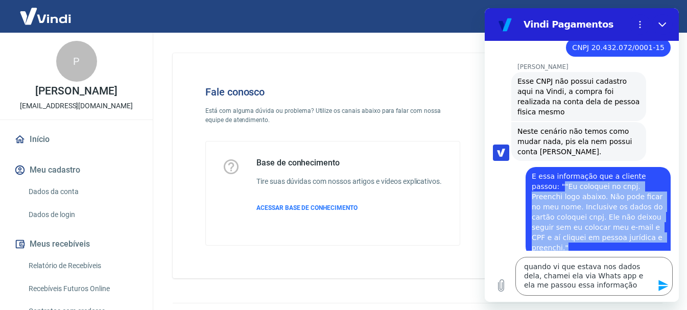
drag, startPoint x: 535, startPoint y: 114, endPoint x: 630, endPoint y: 167, distance: 109.2
click at [630, 167] on div "diz: E essa informação que a cliente passou: ""Eu coloquei no cnpj. Preenchi lo…" at bounding box center [597, 212] width 145 height 90
copy span ""Eu coloquei no cnpj. Preenchi logo abaixo. Não pode ficar no meu nome. Inclusi…"
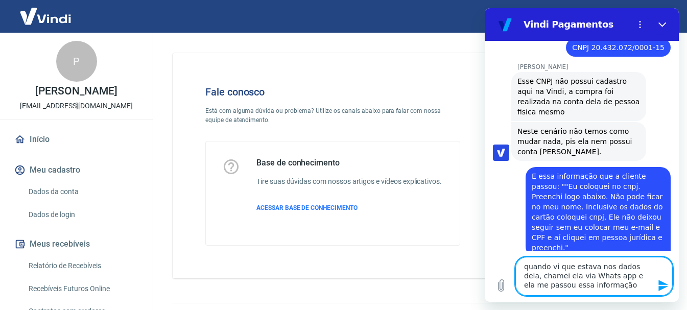
click at [607, 290] on textarea "quando vi que estava nos dados dela, chamei ela via Whats app e ela me passou e…" at bounding box center [593, 276] width 157 height 39
paste textarea ""Eu coloquei no cnpj. Preenchi logo abaixo. Não pode ficar no meu nome. Inclusi…"
type textarea "quando vi que estava nos dados dela, chamei ela via Whats app e ela me passou e…"
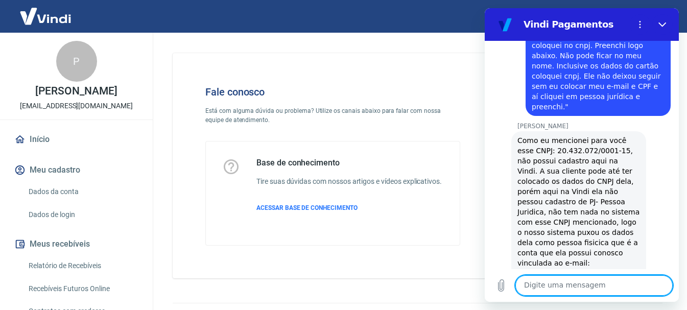
scroll to position [2884, 0]
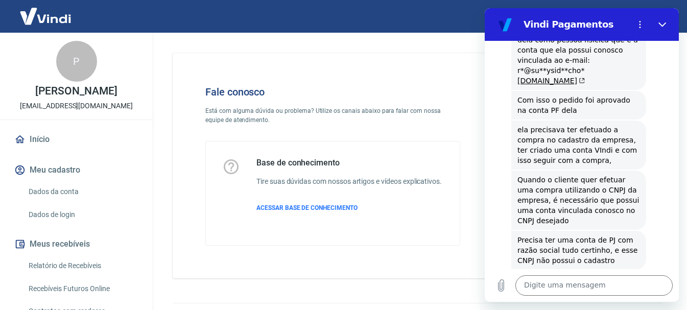
drag, startPoint x: 525, startPoint y: 237, endPoint x: 608, endPoint y: 237, distance: 83.2
copy span "r*@su**ysid**cho* [DOMAIN_NAME]"
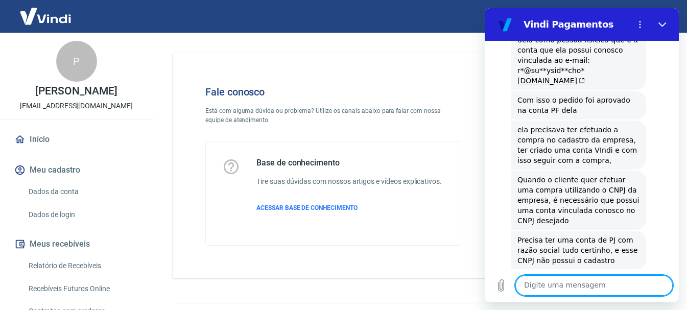
click at [575, 284] on textarea at bounding box center [593, 285] width 157 height 20
paste textarea "r*@su**ysid**cho*[DOMAIN_NAME]"
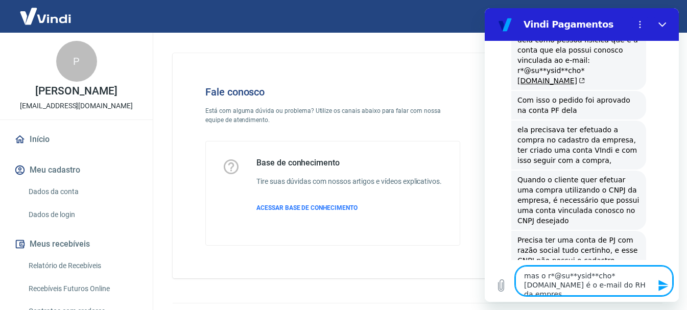
type textarea "mas o r*@su**ysid**cho*[DOMAIN_NAME] é o e-mail do RH da empresa"
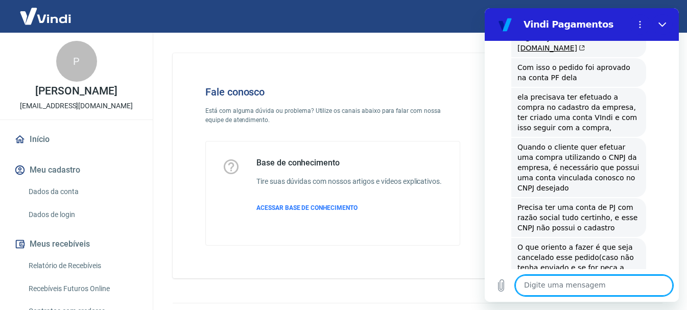
scroll to position [2919, 0]
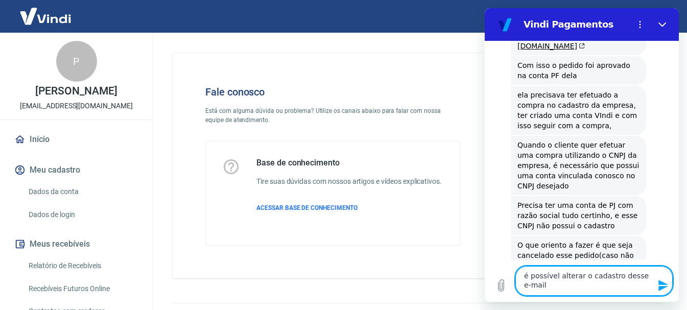
type textarea "é possível alterar o cadastro desse e-mail?"
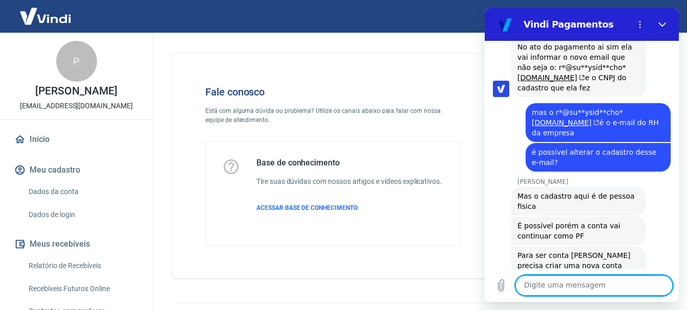
scroll to position [3146, 0]
